Goal: Book appointment/travel/reservation

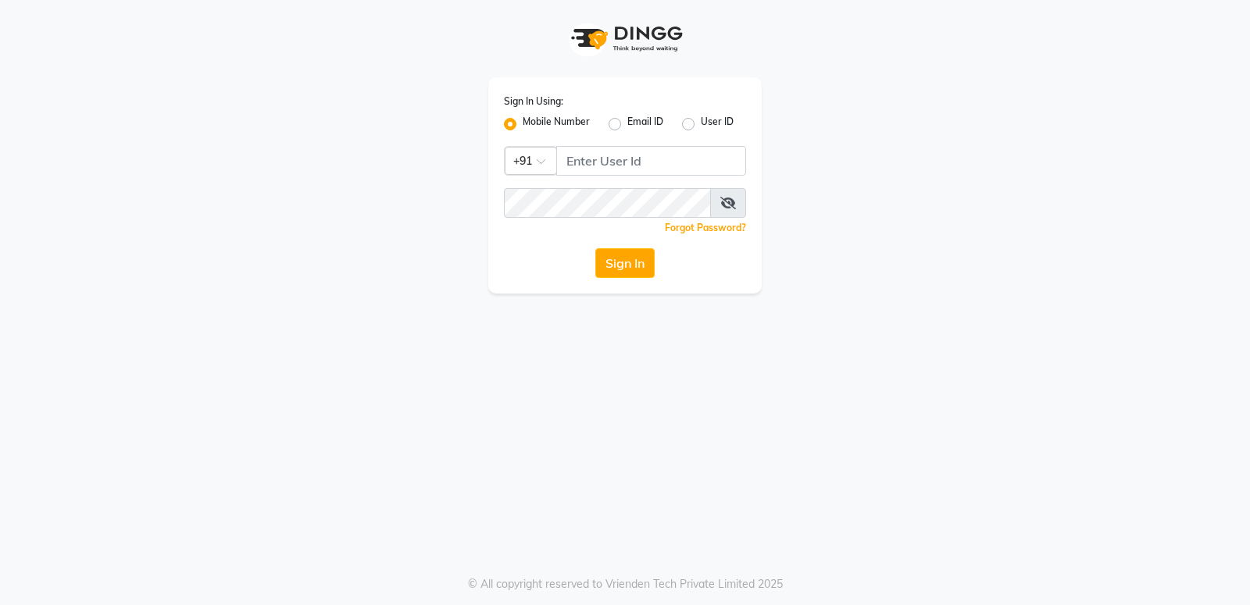
click at [658, 160] on input "Username" at bounding box center [651, 161] width 190 height 30
click at [657, 160] on input "Username" at bounding box center [651, 161] width 190 height 30
click at [630, 161] on input "Username" at bounding box center [651, 161] width 190 height 30
type input "9892930931"
click at [638, 264] on button "Sign In" at bounding box center [624, 263] width 59 height 30
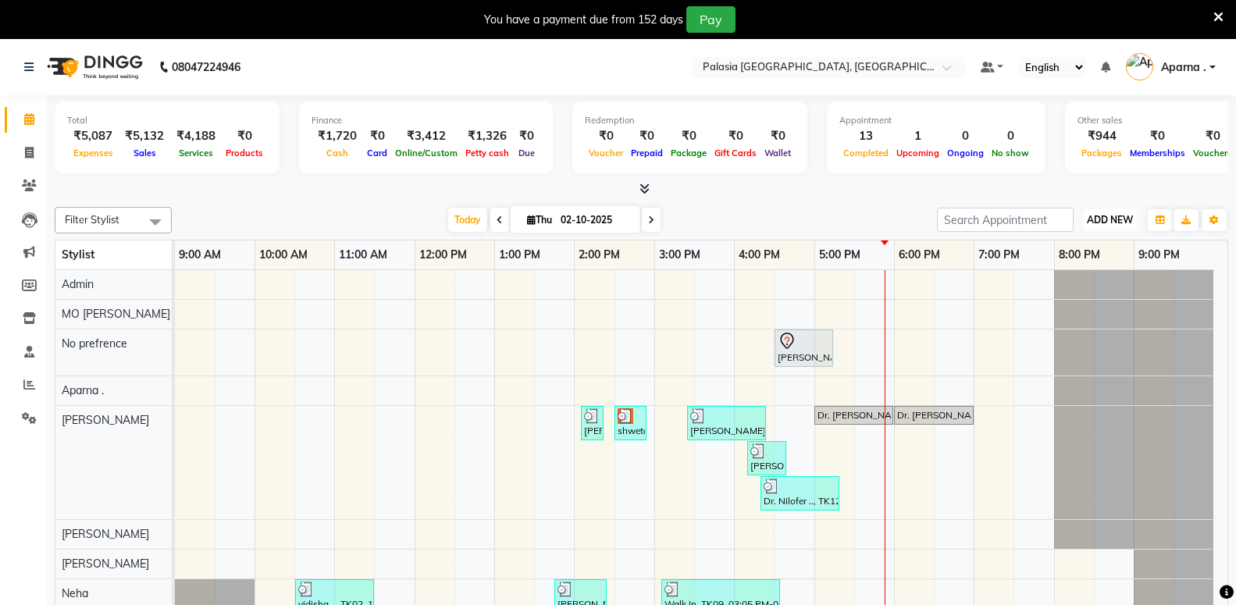
click at [1112, 225] on span "ADD NEW" at bounding box center [1110, 220] width 46 height 12
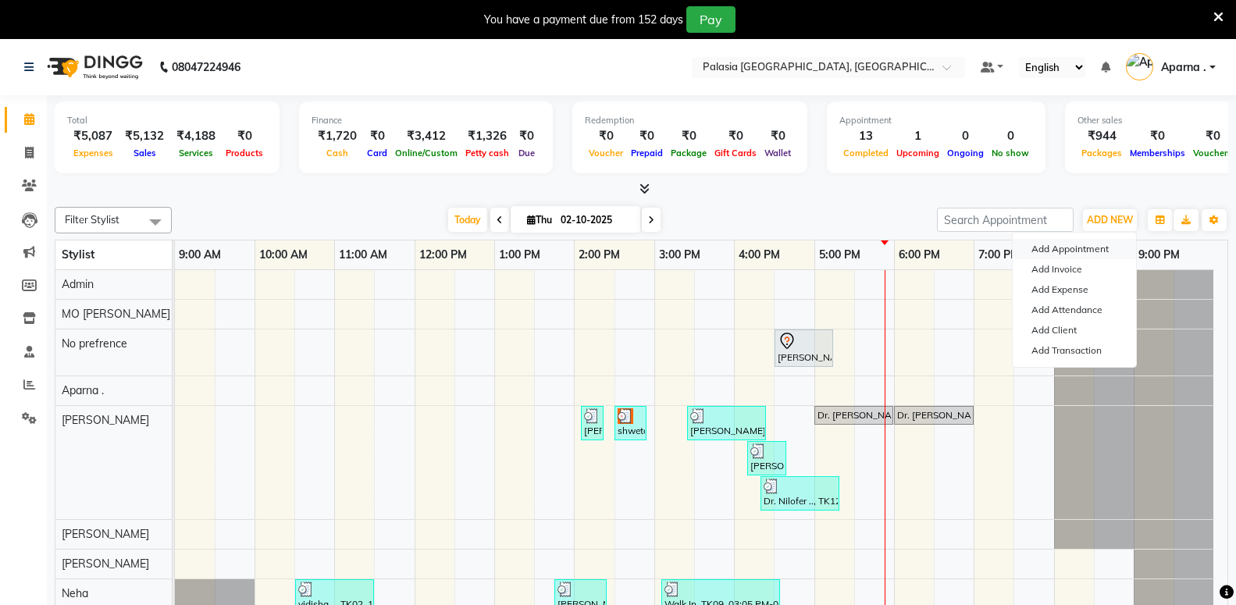
click at [1091, 248] on button "Add Appointment" at bounding box center [1074, 249] width 123 height 20
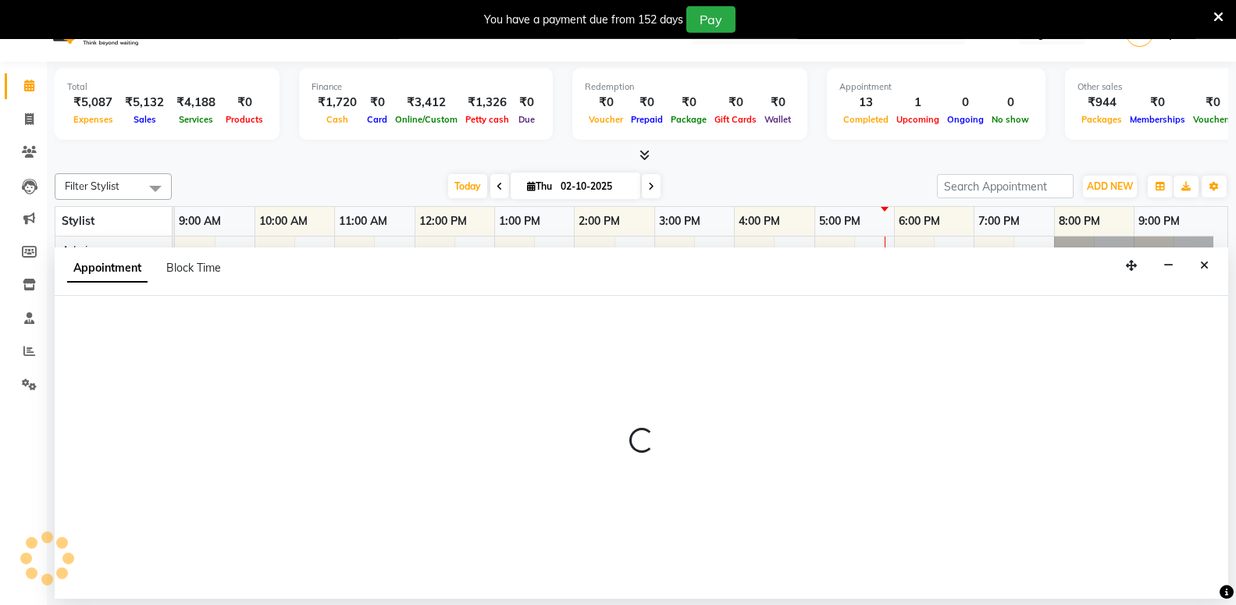
scroll to position [39, 0]
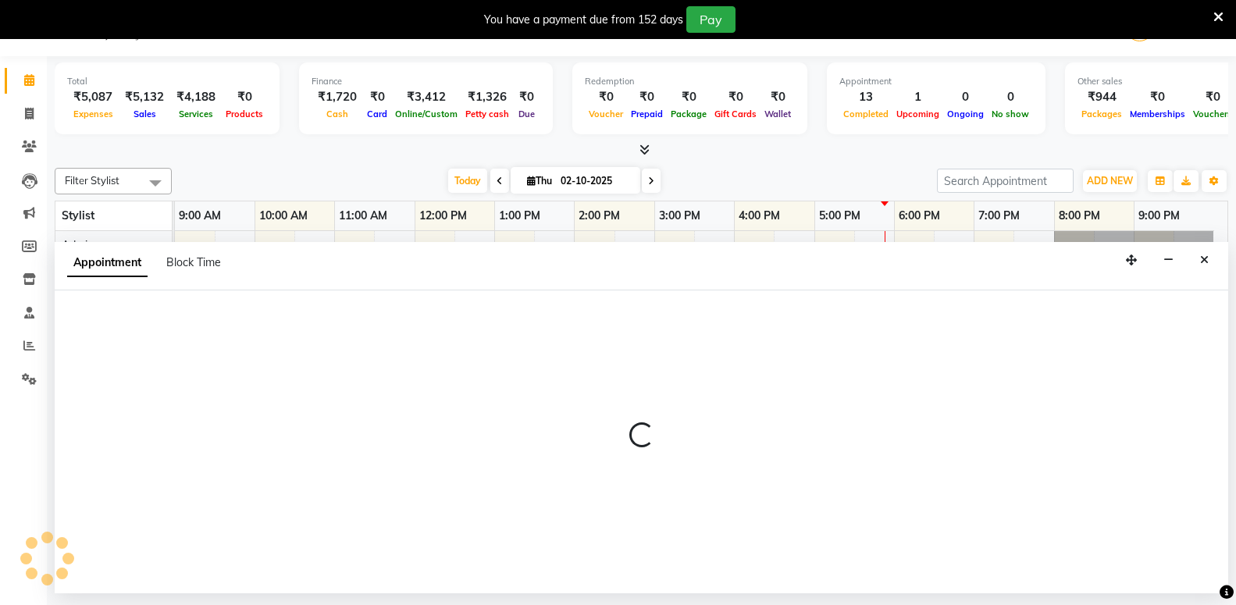
select select "tentative"
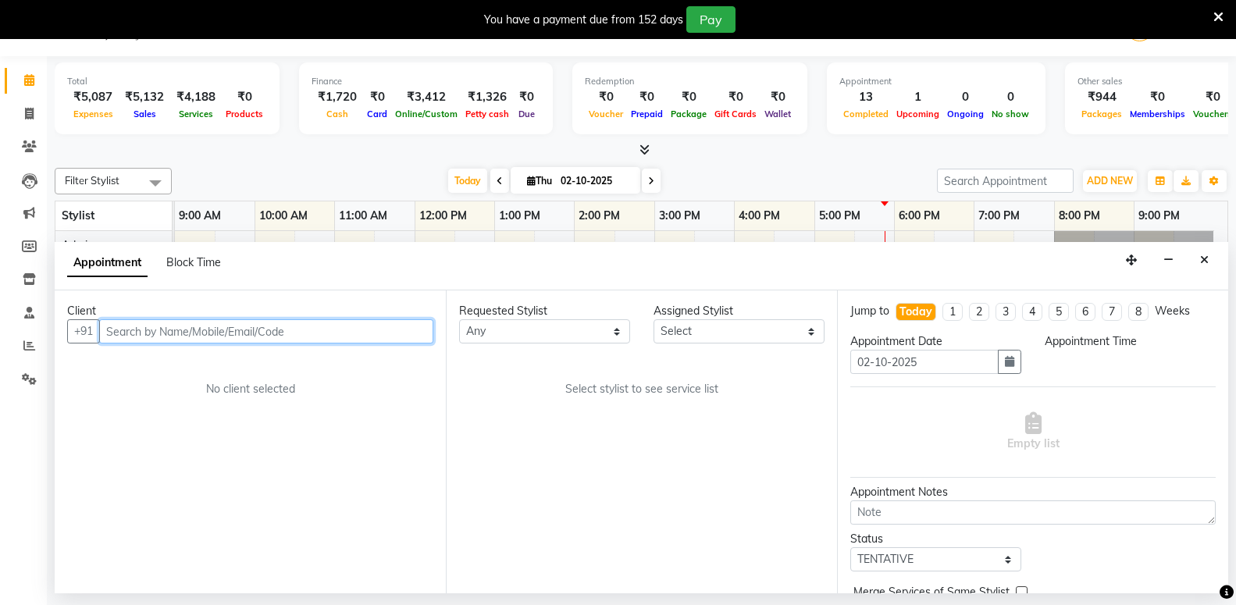
select select "600"
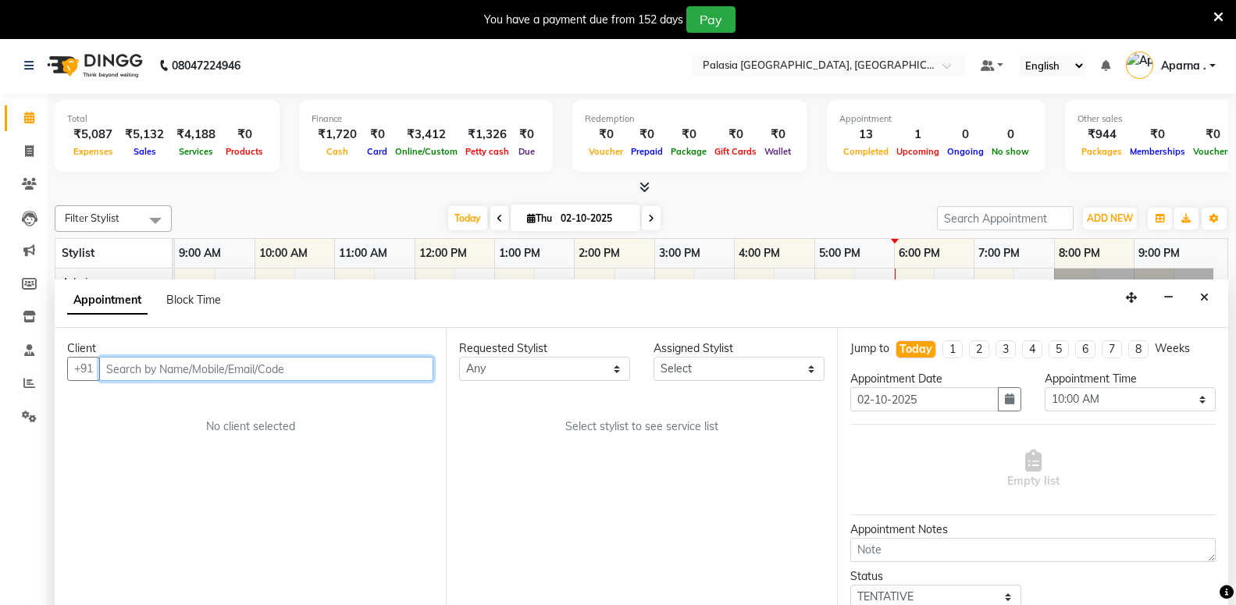
scroll to position [0, 0]
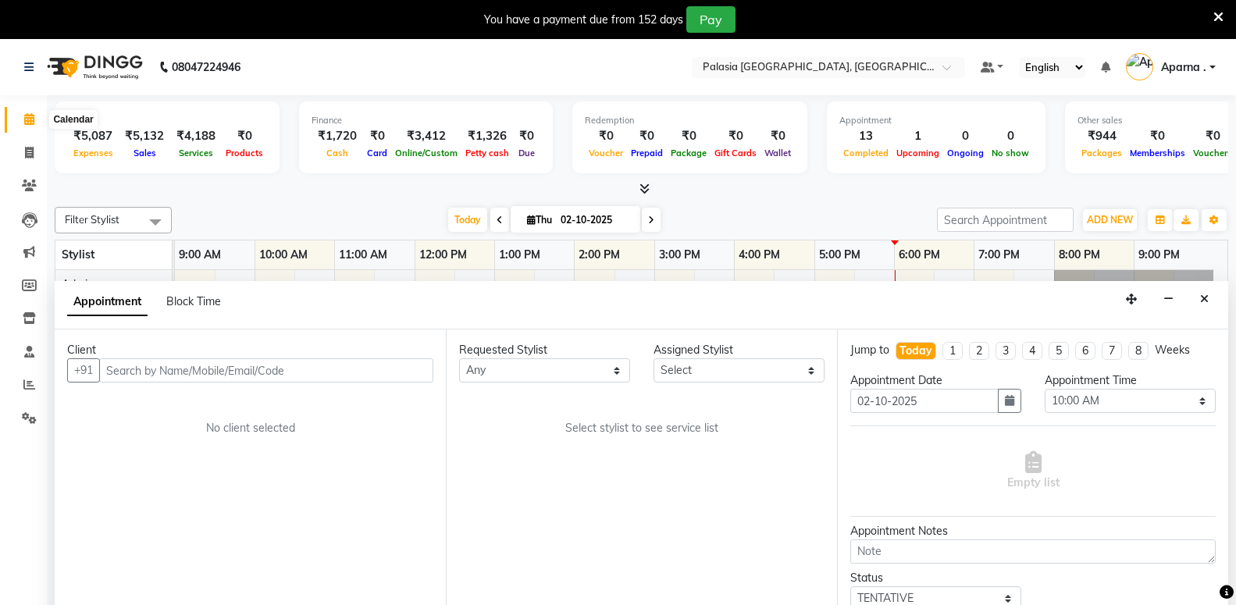
click at [34, 124] on icon at bounding box center [29, 119] width 10 height 12
click at [30, 131] on link "Calendar" at bounding box center [23, 120] width 37 height 26
click at [1162, 213] on button "button" at bounding box center [1160, 220] width 25 height 22
click at [1112, 276] on div "Staff View" at bounding box center [1102, 276] width 140 height 20
click at [1153, 219] on button "button" at bounding box center [1160, 220] width 25 height 22
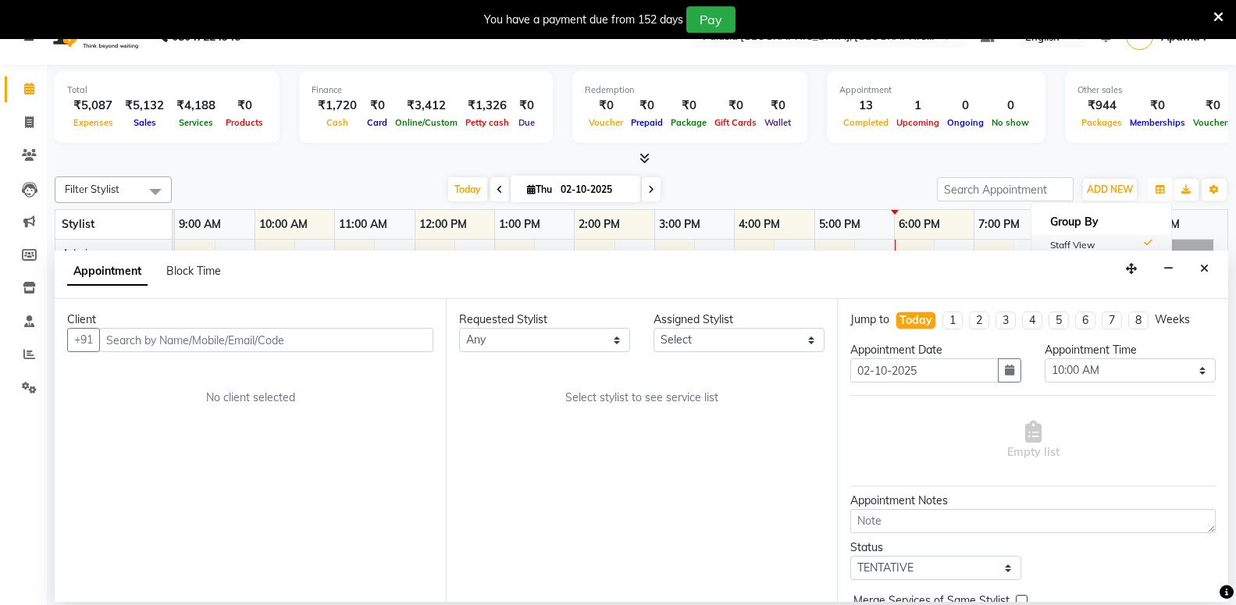
scroll to position [39, 0]
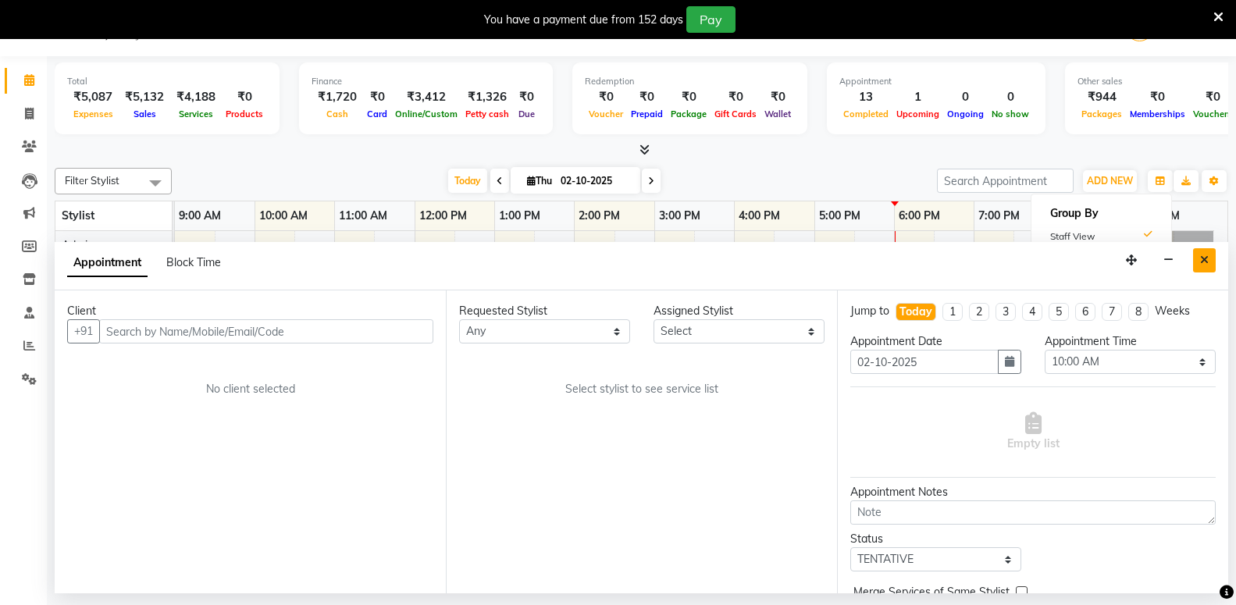
click at [1207, 265] on icon "Close" at bounding box center [1204, 260] width 9 height 11
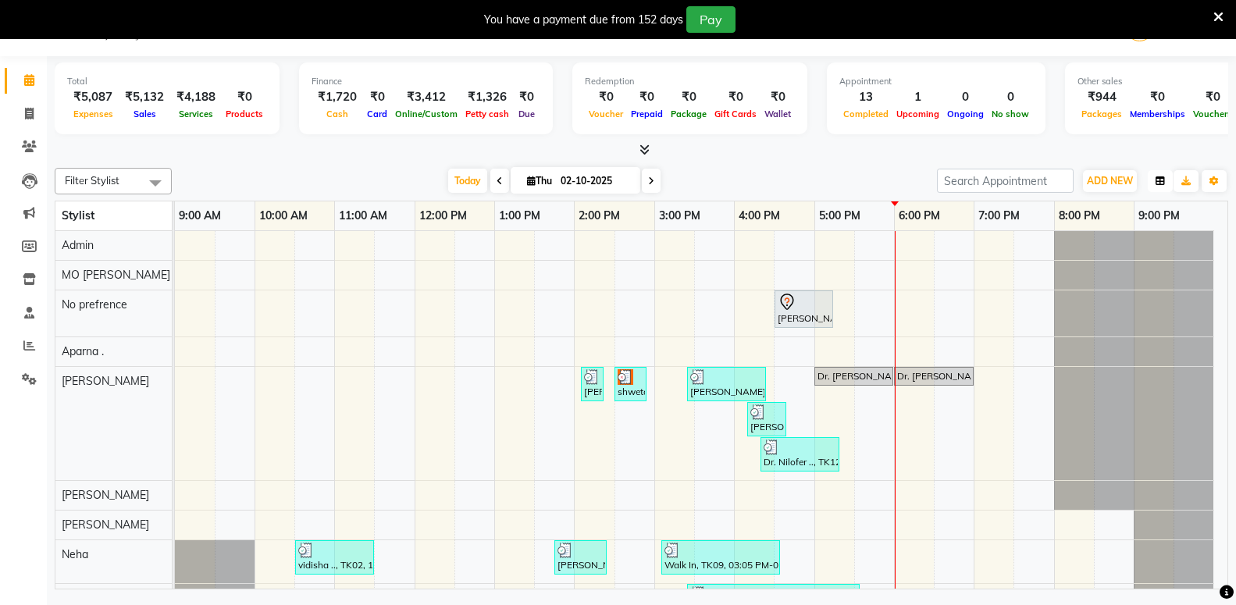
click at [1157, 183] on icon "button" at bounding box center [1160, 180] width 9 height 9
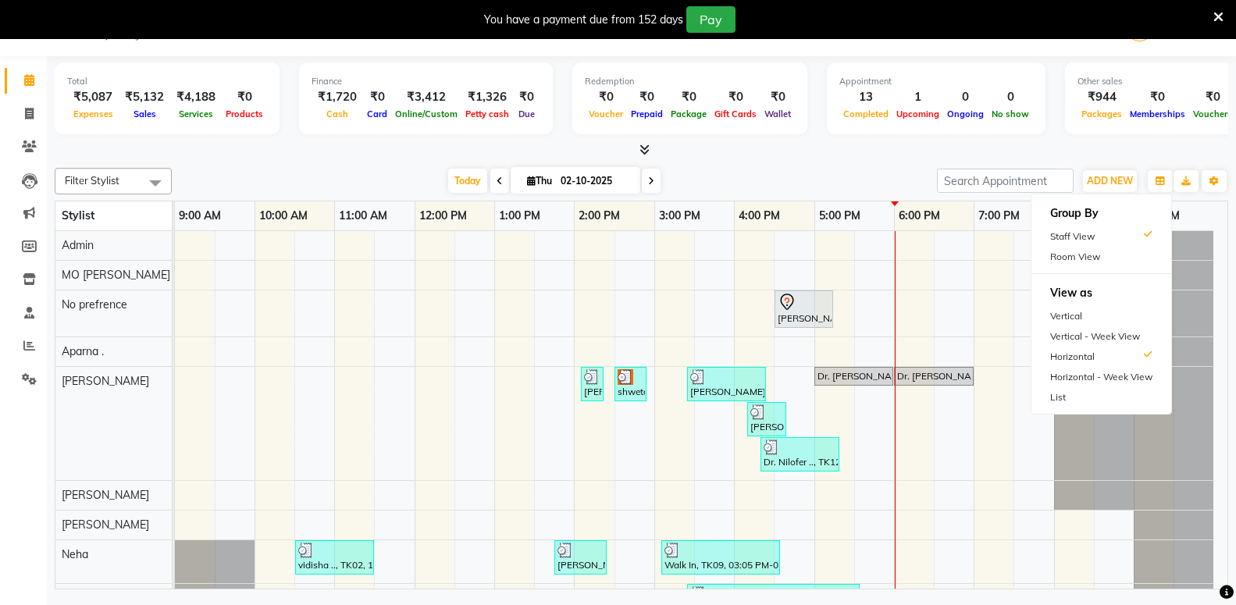
click at [906, 154] on div at bounding box center [642, 150] width 1174 height 16
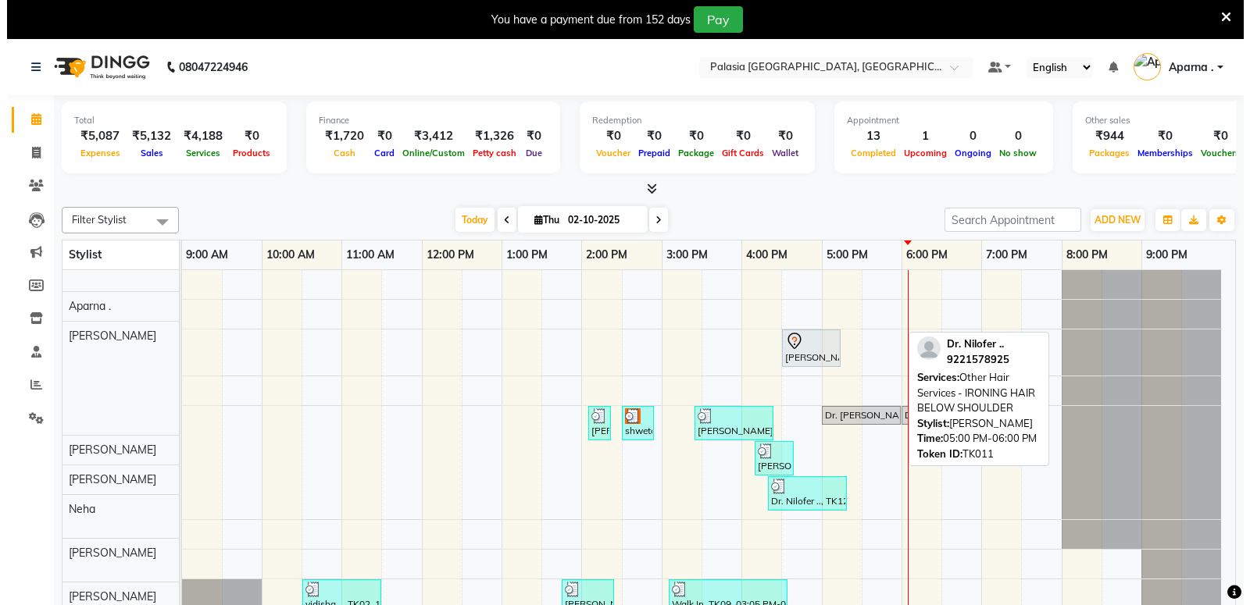
scroll to position [0, 0]
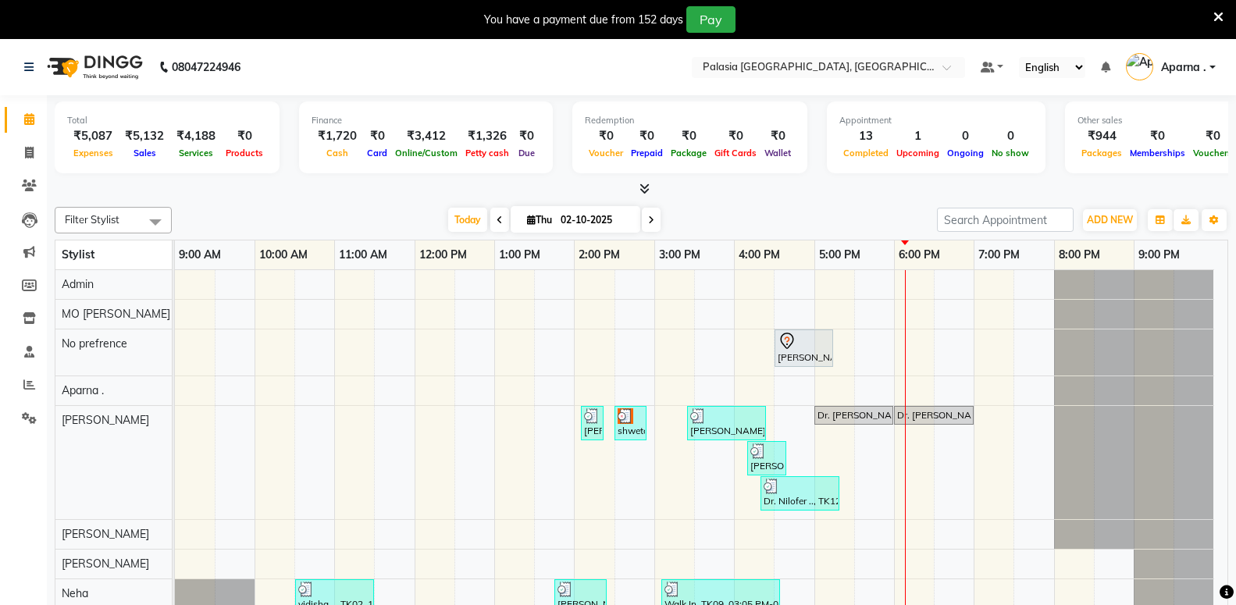
click at [648, 216] on icon at bounding box center [651, 220] width 6 height 9
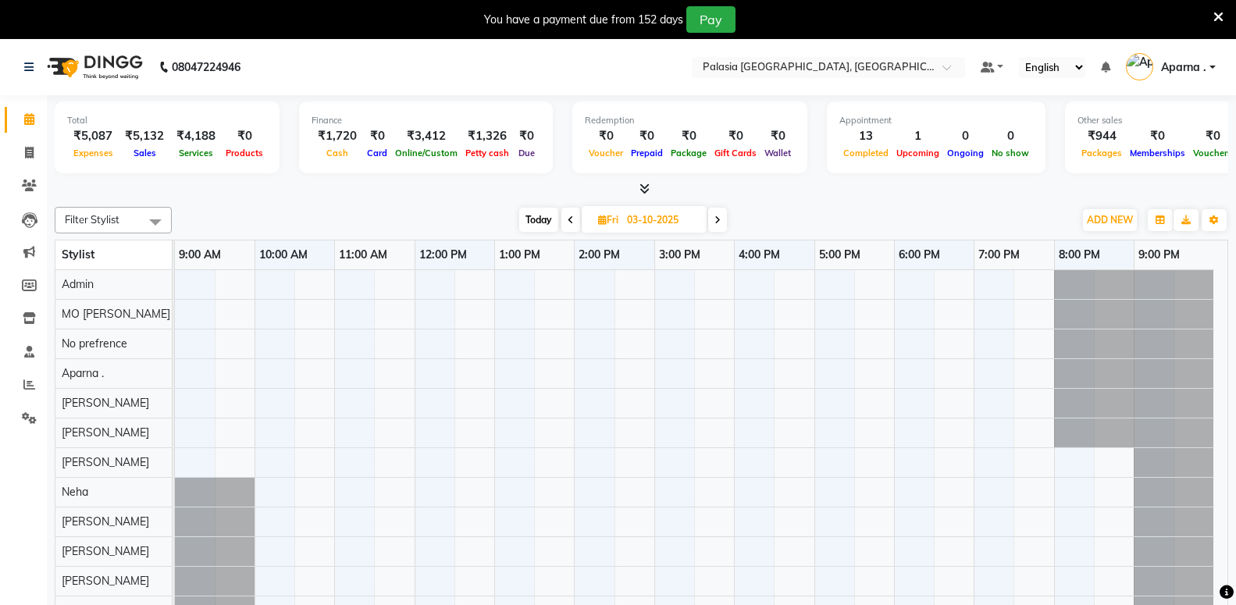
click at [573, 225] on span at bounding box center [571, 220] width 19 height 24
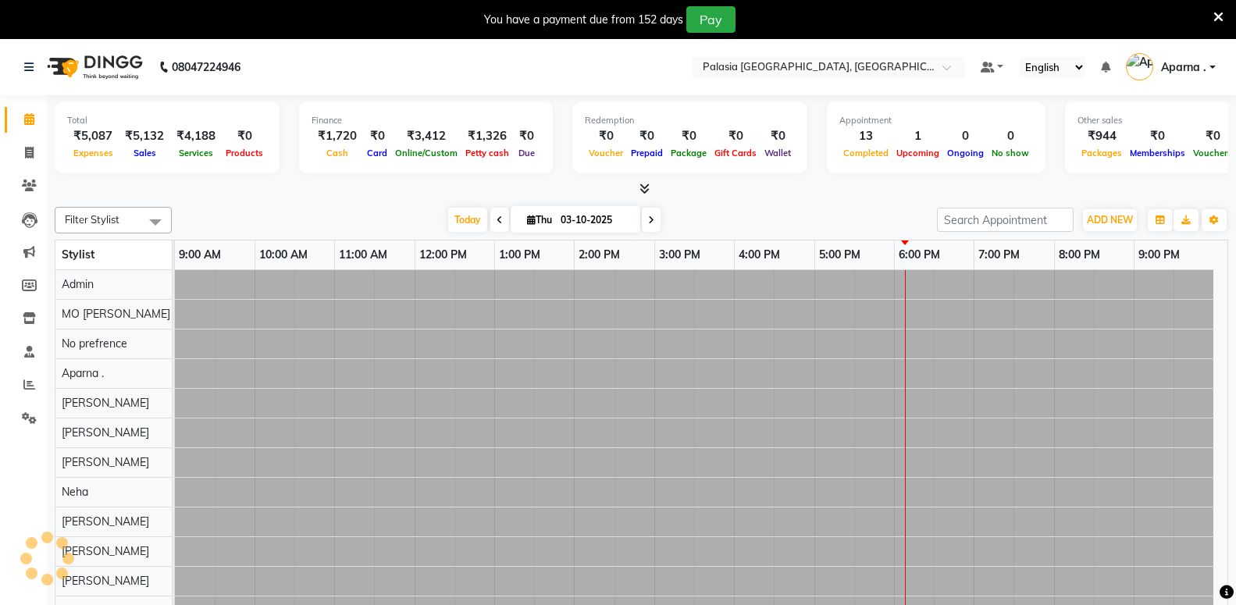
type input "02-10-2025"
